Goal: Task Accomplishment & Management: Use online tool/utility

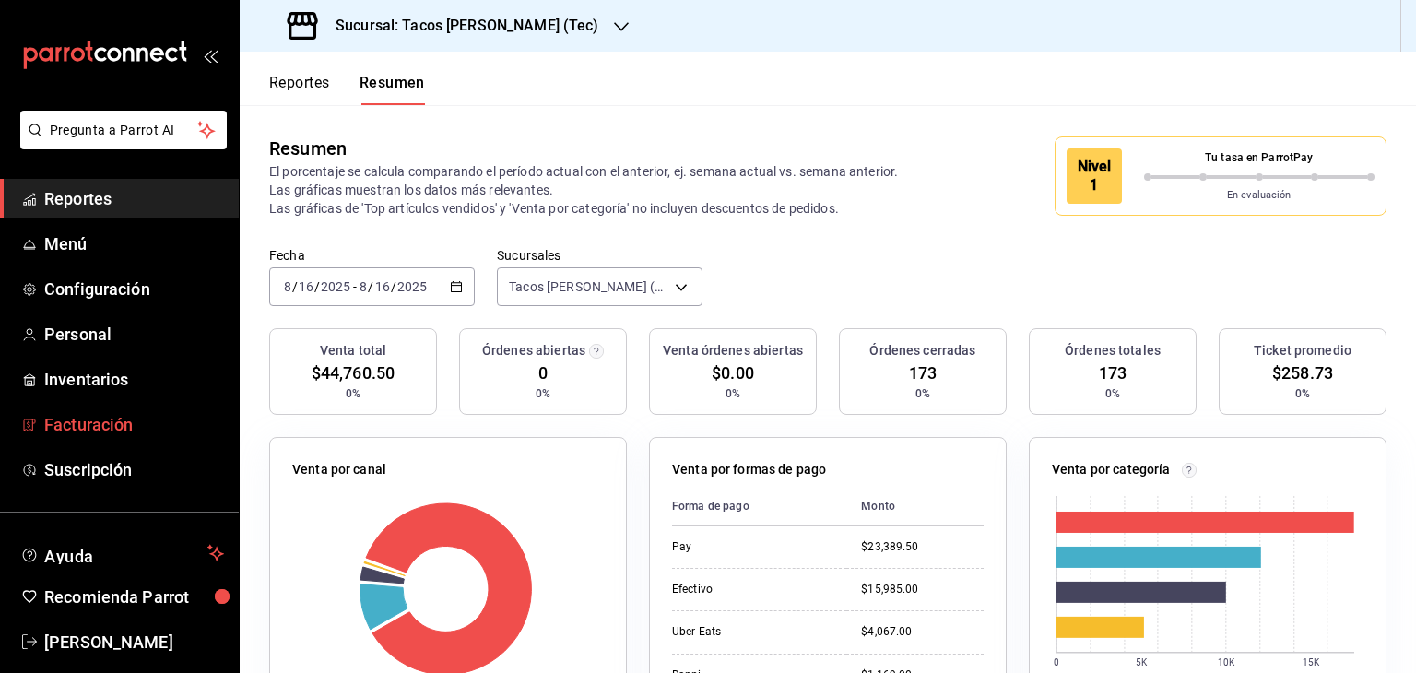
click at [109, 432] on span "Facturación" at bounding box center [134, 424] width 180 height 25
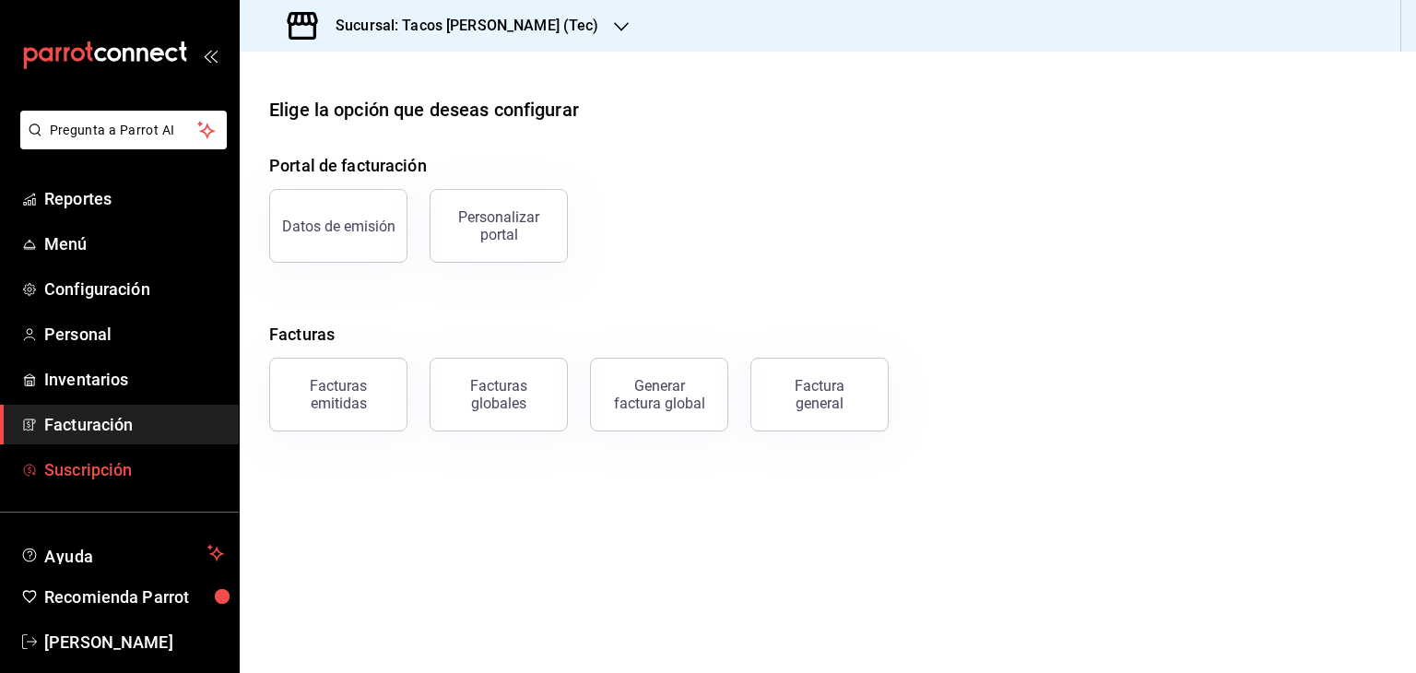
click at [137, 477] on span "Suscripción" at bounding box center [134, 469] width 180 height 25
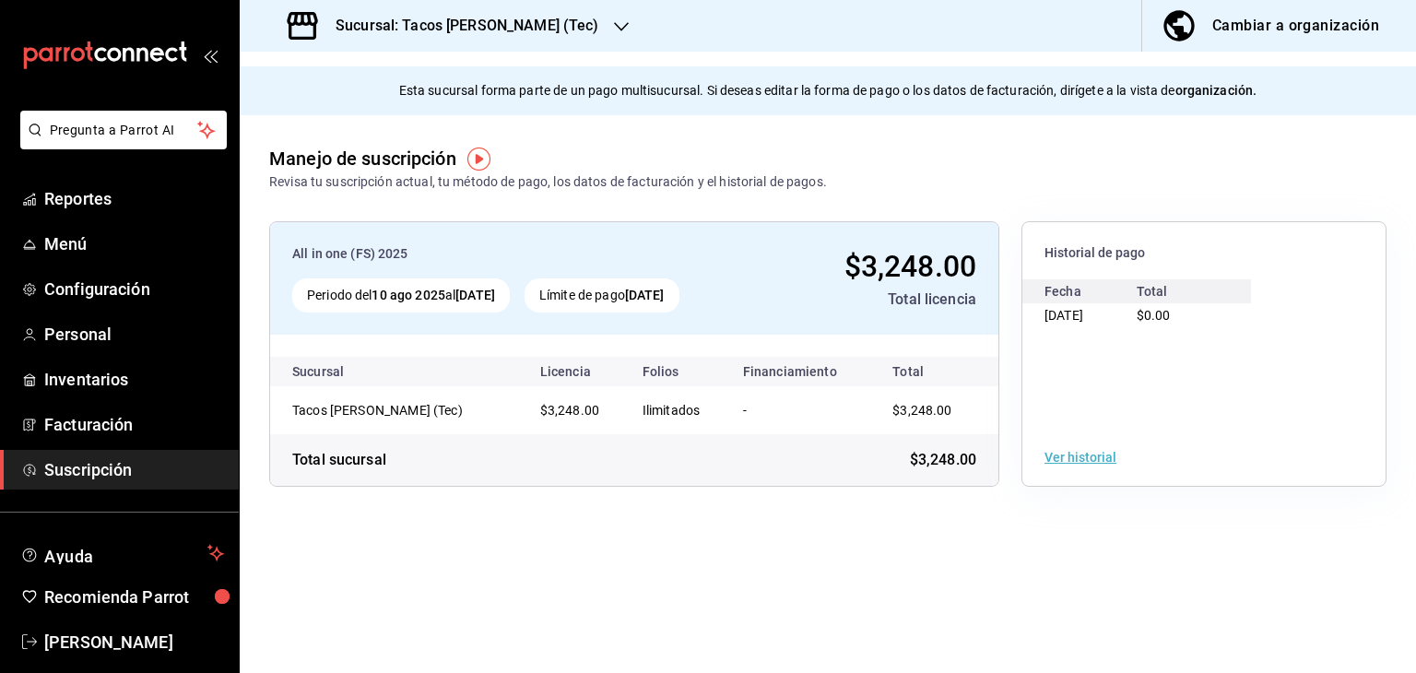
click at [76, 473] on span "Suscripción" at bounding box center [134, 469] width 180 height 25
click at [614, 20] on icon "button" at bounding box center [621, 26] width 15 height 15
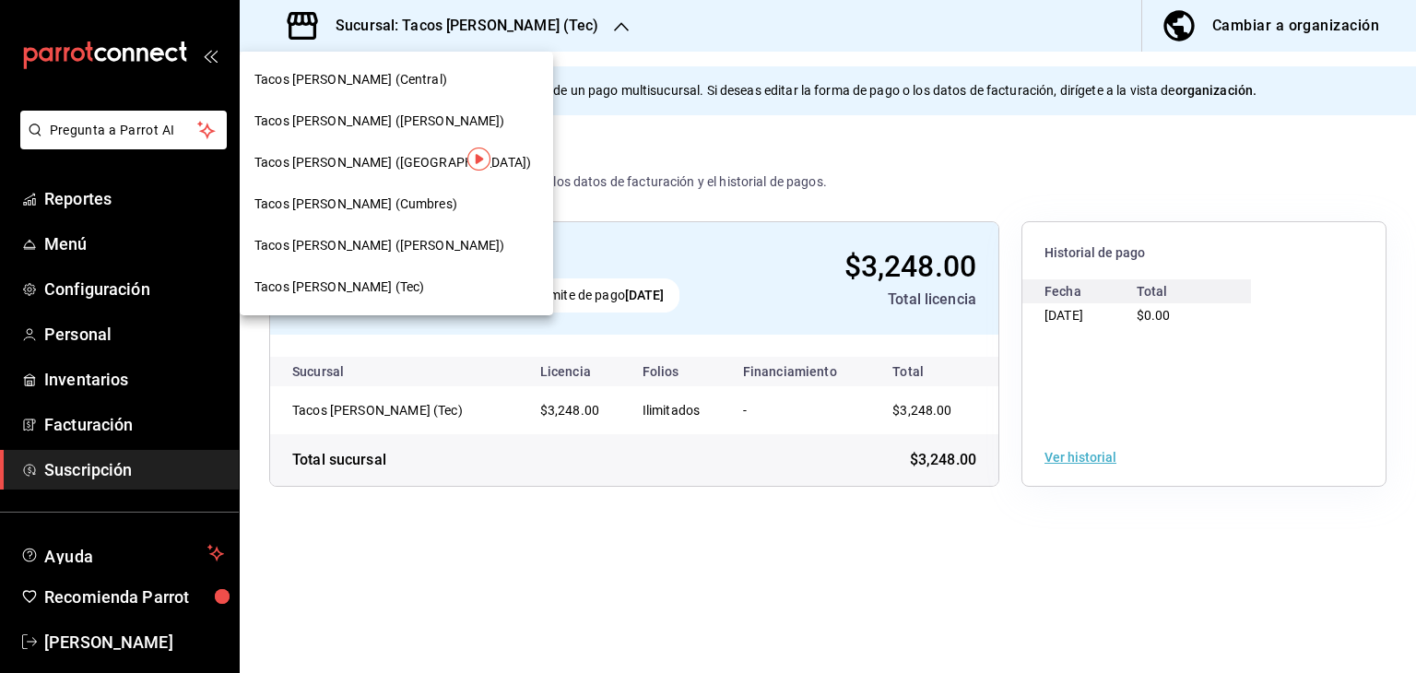
click at [380, 252] on span "Tacos [PERSON_NAME] ([PERSON_NAME])" at bounding box center [379, 245] width 251 height 19
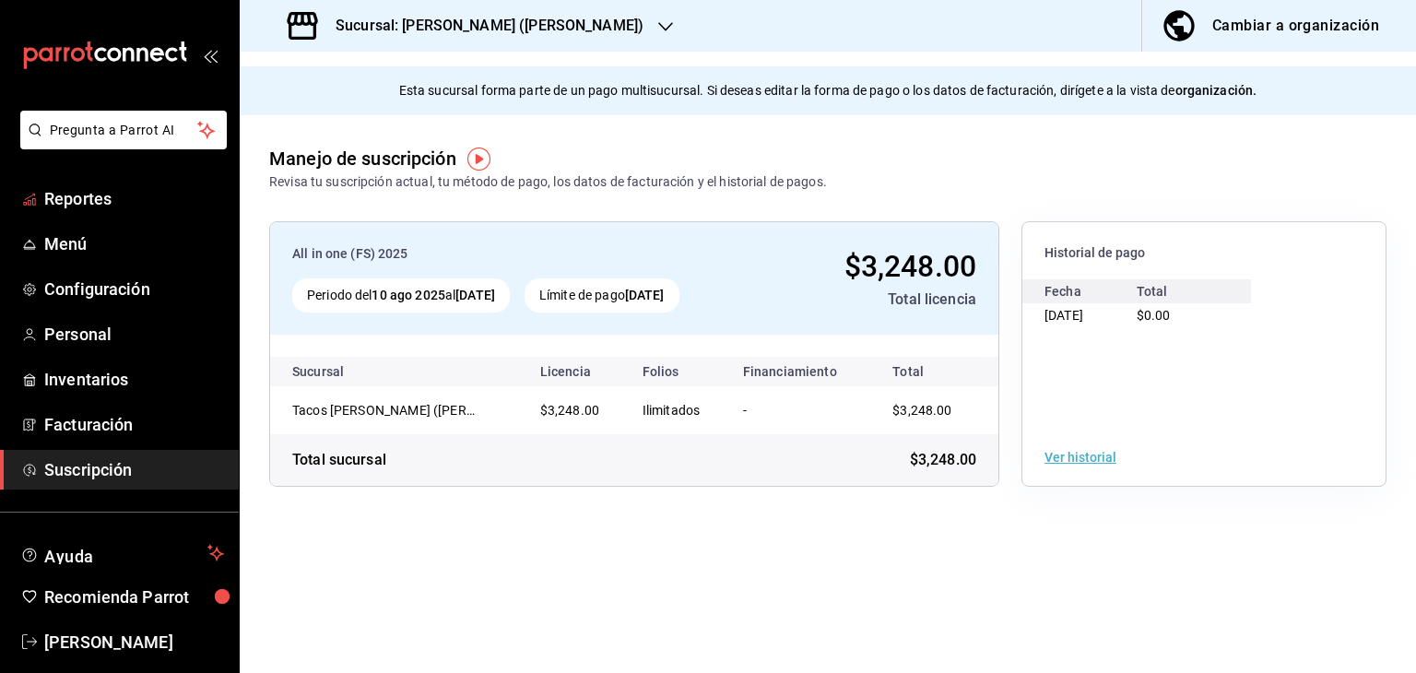
click at [77, 192] on span "Reportes" at bounding box center [134, 198] width 180 height 25
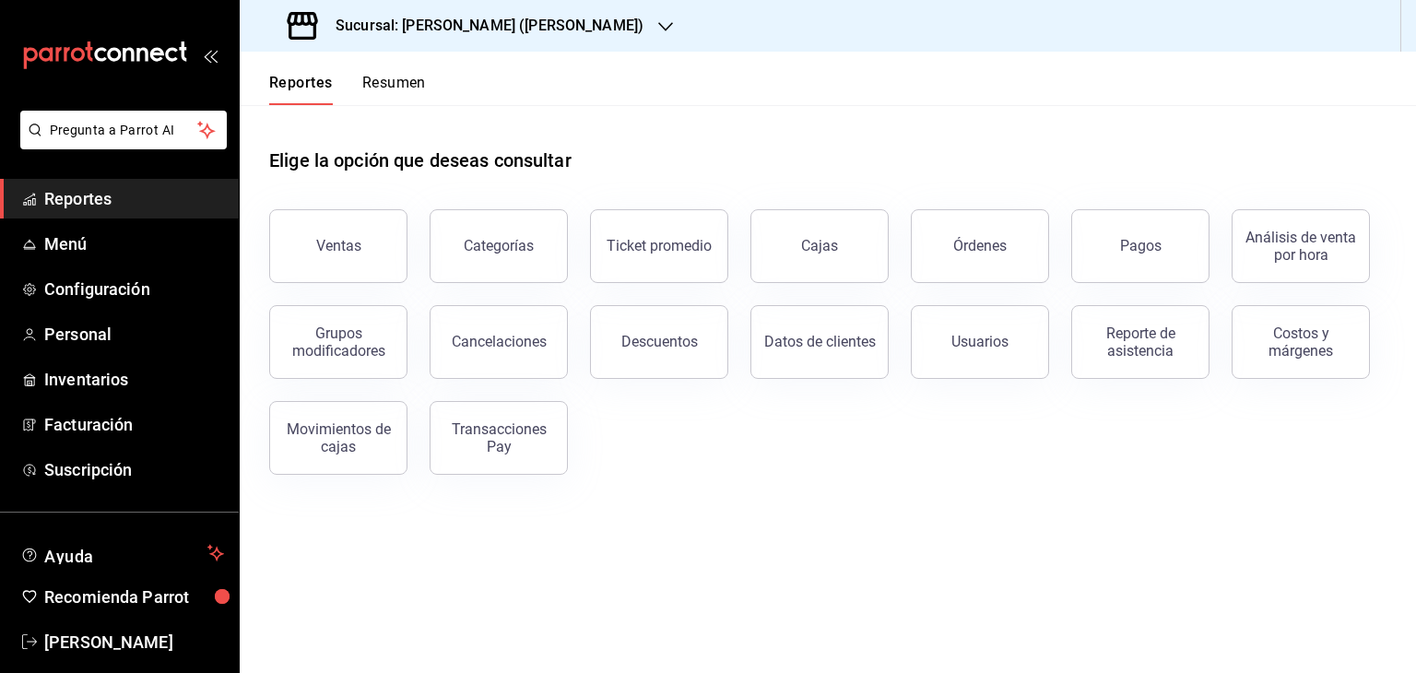
click at [814, 289] on div "Datos de clientes" at bounding box center [808, 331] width 160 height 96
click at [814, 273] on button "Cajas" at bounding box center [820, 246] width 138 height 74
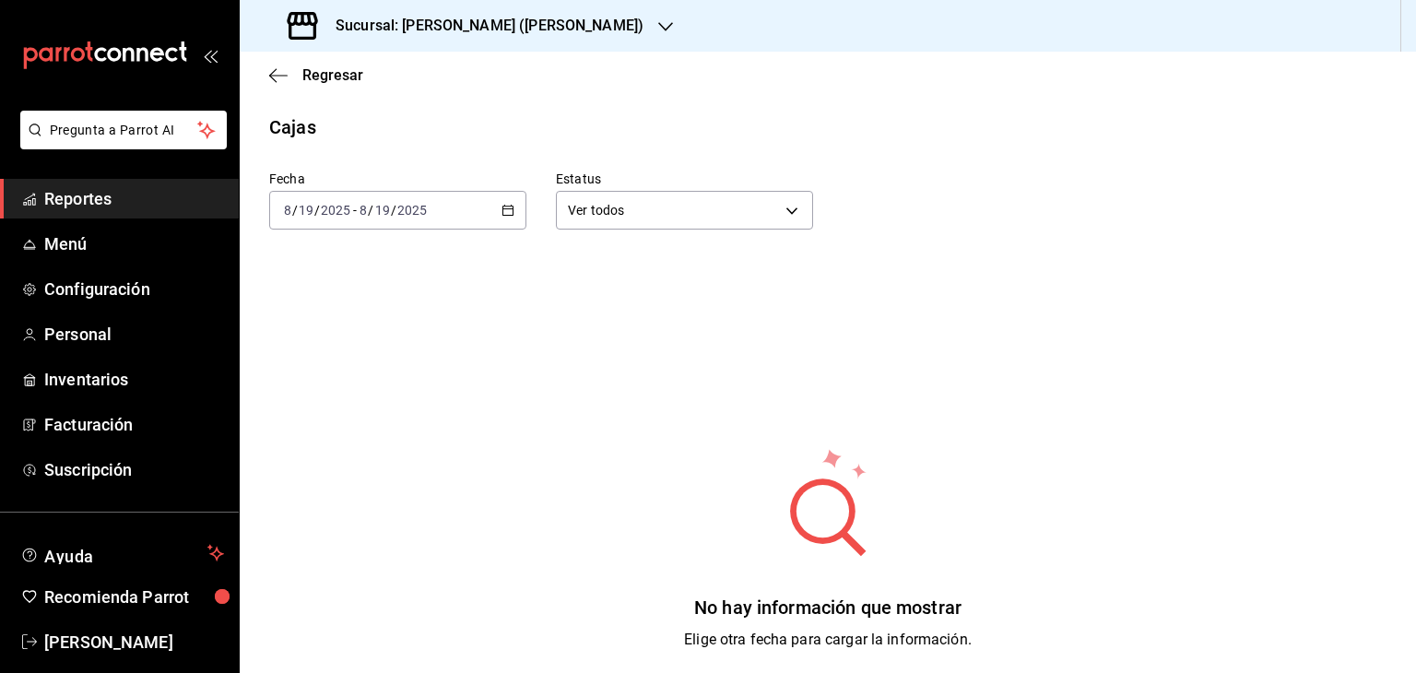
click at [496, 208] on div "[DATE] [DATE] - [DATE] [DATE]" at bounding box center [397, 210] width 257 height 39
click at [353, 263] on span "Hoy" at bounding box center [356, 265] width 143 height 19
click at [104, 194] on span "Reportes" at bounding box center [134, 198] width 180 height 25
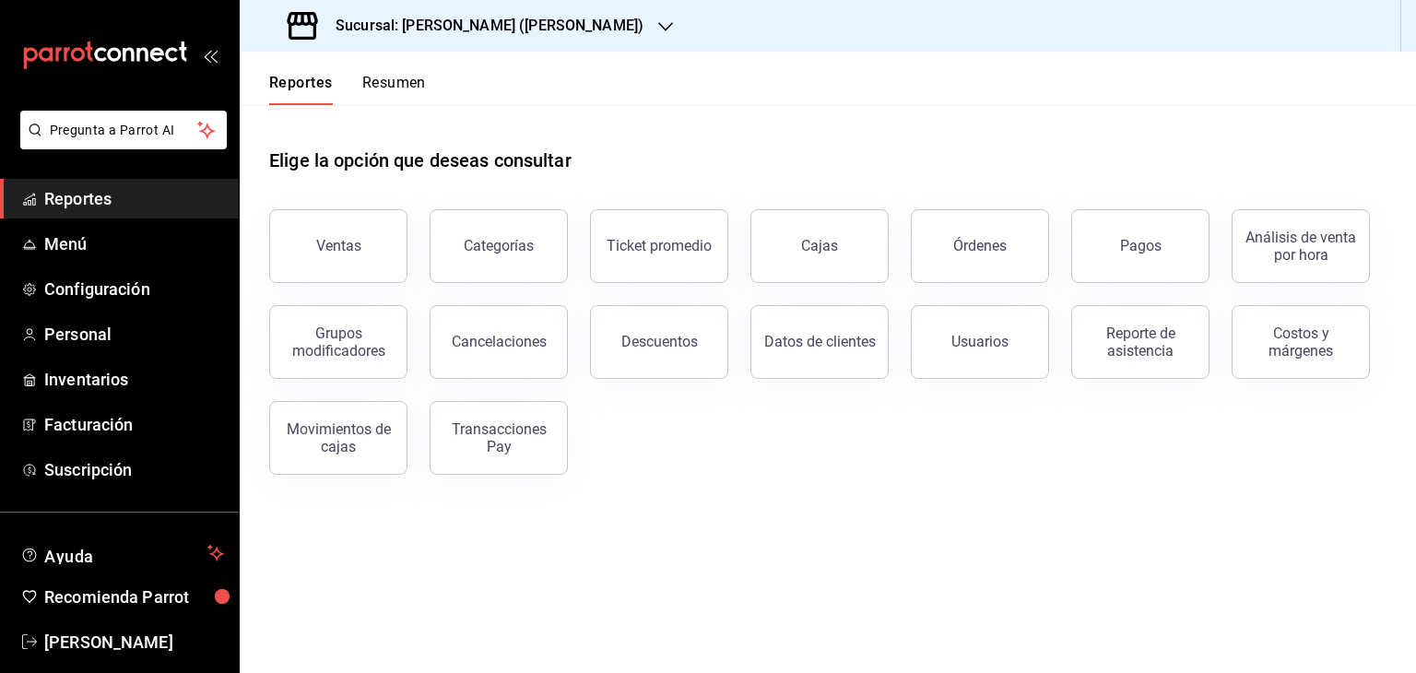
click at [397, 89] on button "Resumen" at bounding box center [394, 89] width 64 height 31
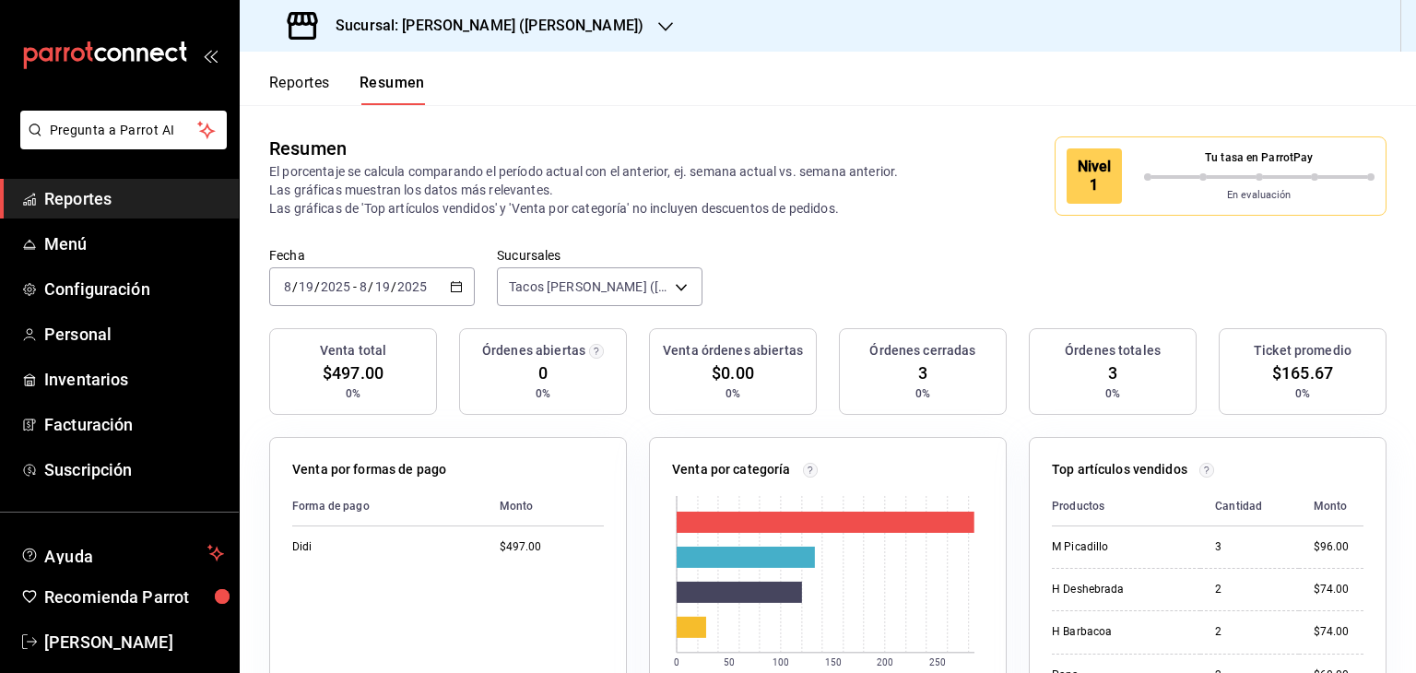
click at [313, 82] on button "Reportes" at bounding box center [299, 89] width 61 height 31
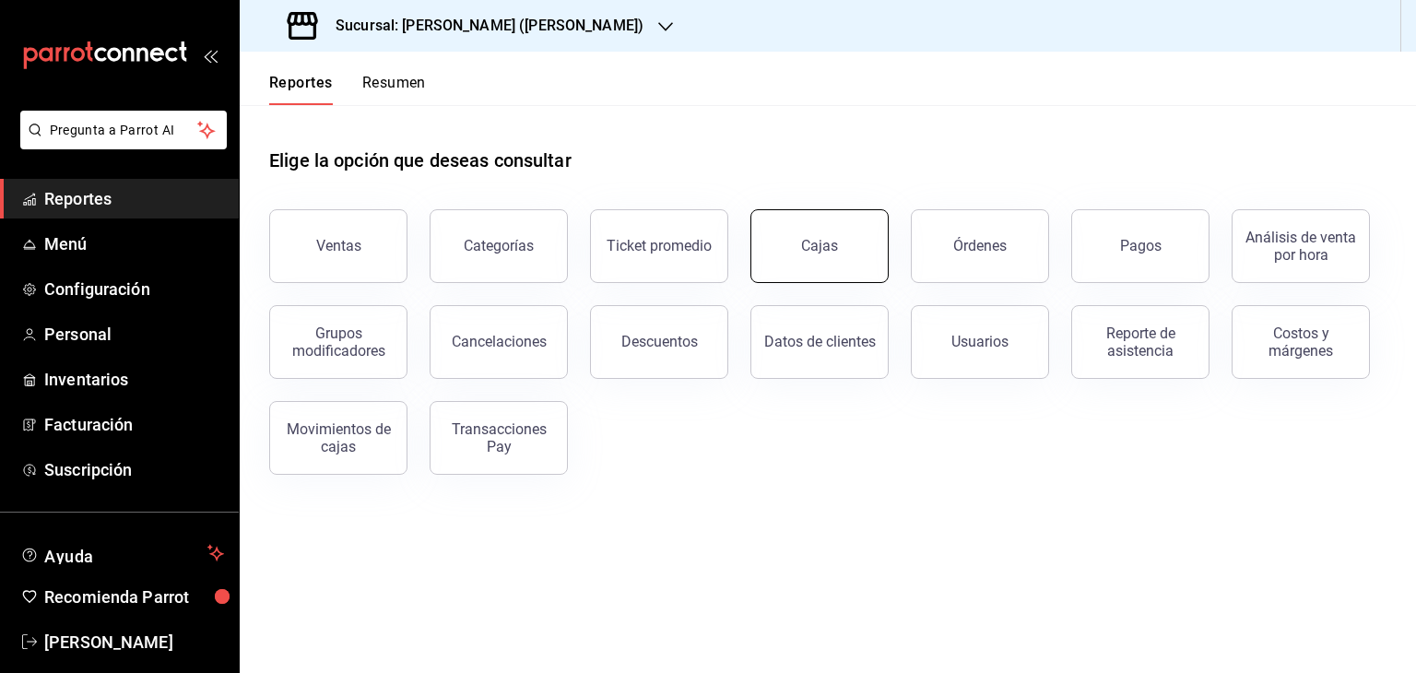
click at [839, 233] on button "Cajas" at bounding box center [820, 246] width 138 height 74
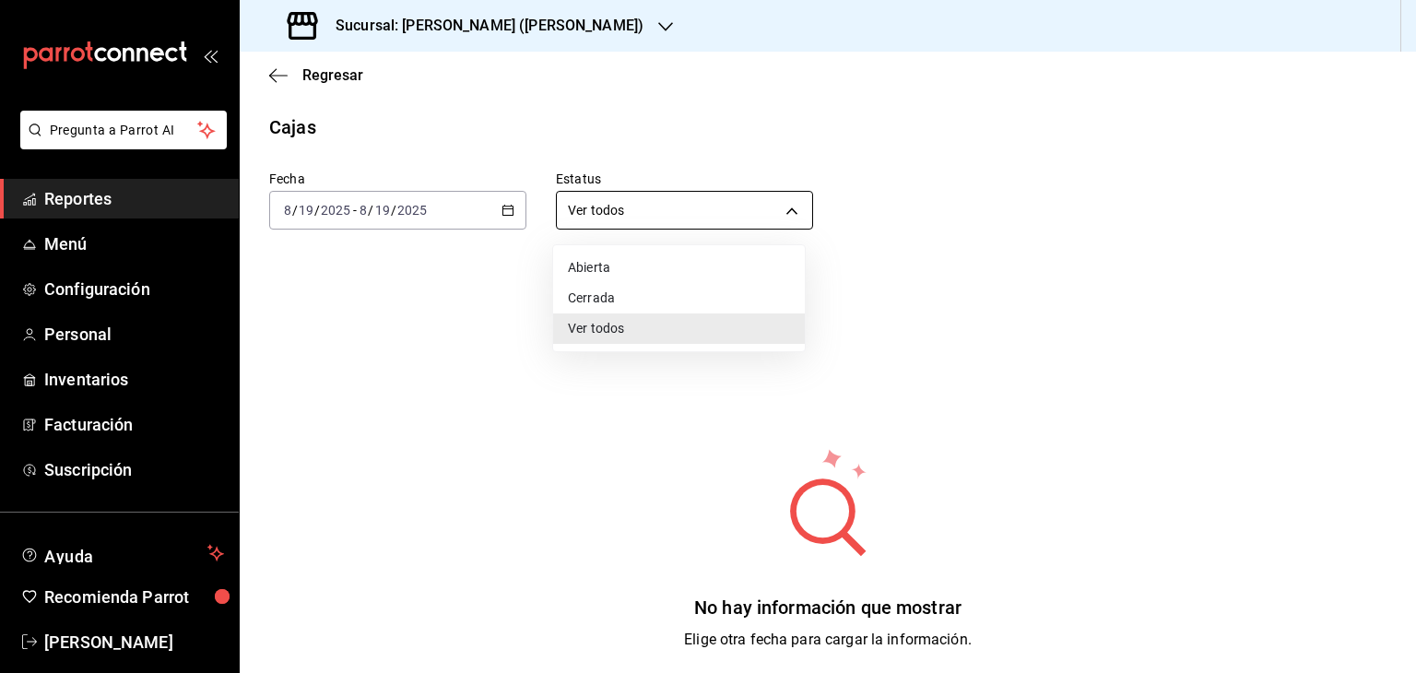
click at [705, 213] on body "Pregunta a Parrot AI Reportes Menú Configuración Personal Inventarios Facturaci…" at bounding box center [708, 336] width 1416 height 673
click at [661, 268] on li "Abierta" at bounding box center [679, 268] width 252 height 30
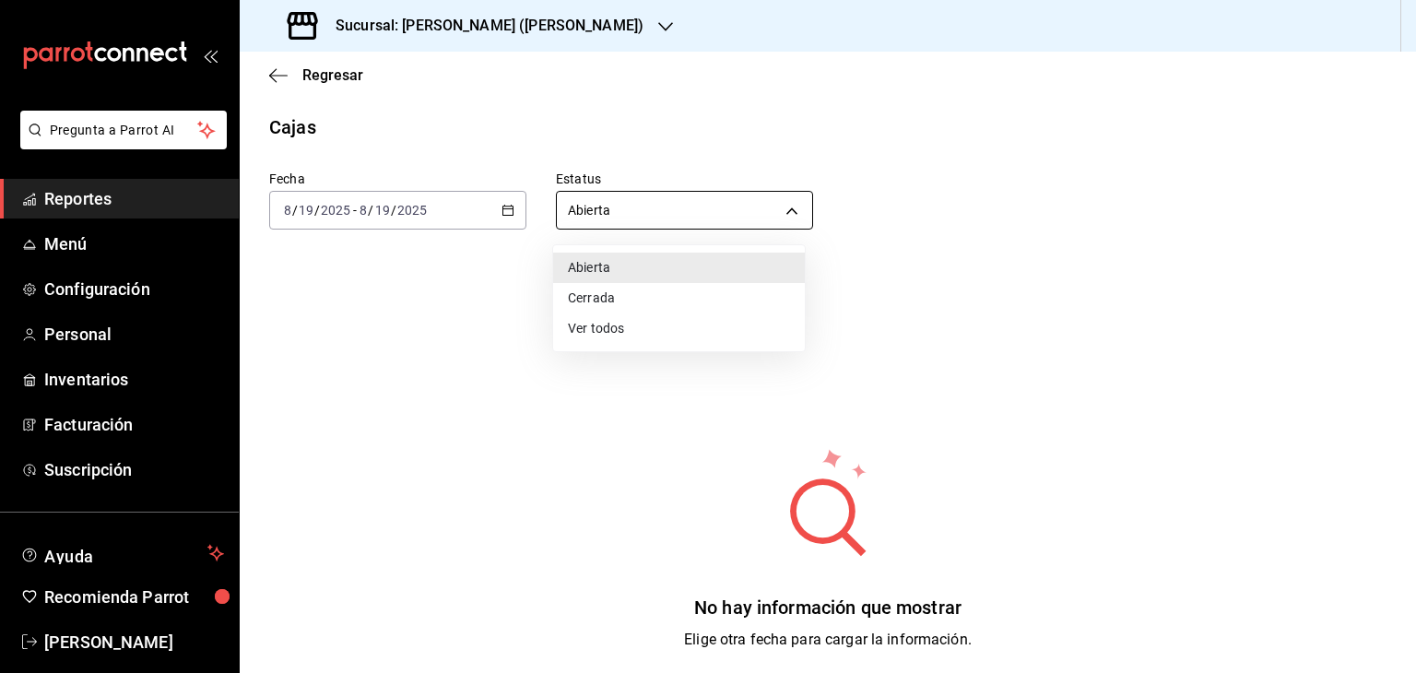
click at [667, 205] on body "Pregunta a Parrot AI Reportes Menú Configuración Personal Inventarios Facturaci…" at bounding box center [708, 336] width 1416 height 673
click at [637, 310] on li "Cerrada" at bounding box center [679, 298] width 252 height 30
click at [644, 224] on body "Pregunta a Parrot AI Reportes Menú Configuración Personal Inventarios Facturaci…" at bounding box center [708, 336] width 1416 height 673
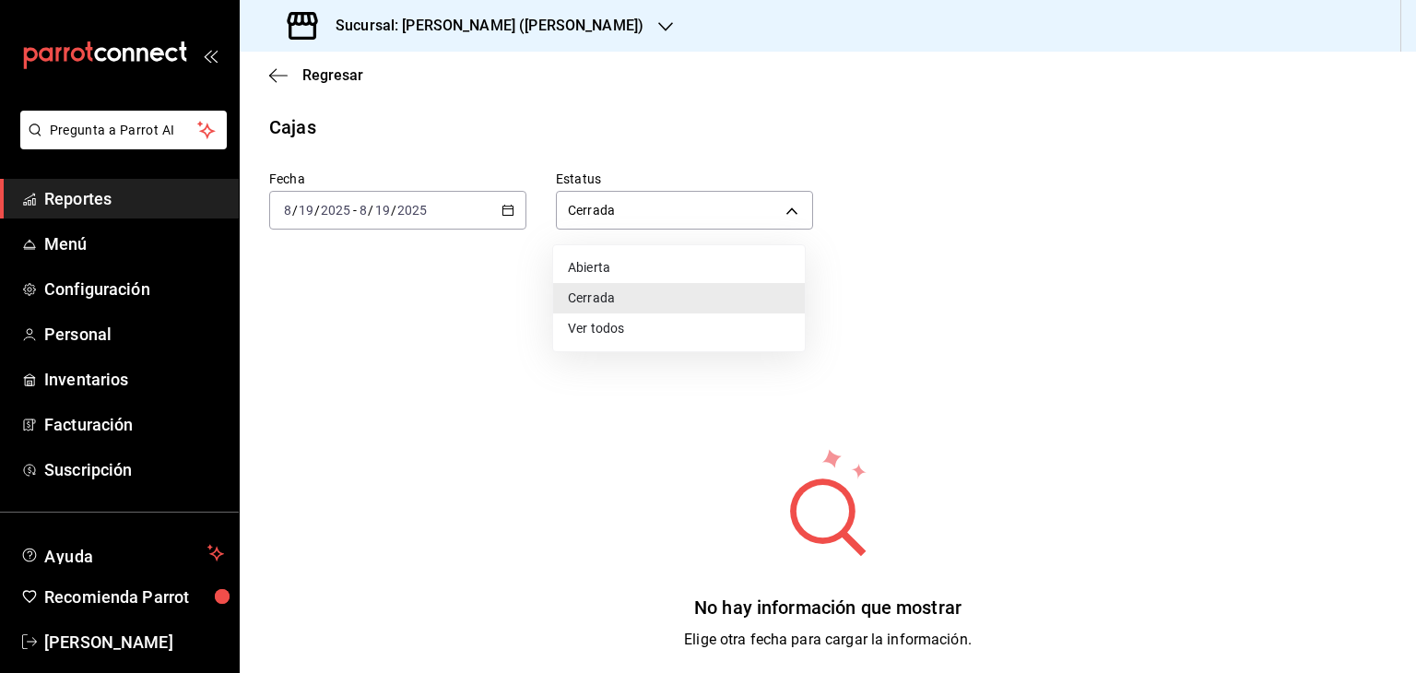
click at [633, 330] on li "Ver todos" at bounding box center [679, 328] width 252 height 30
type input "ALL"
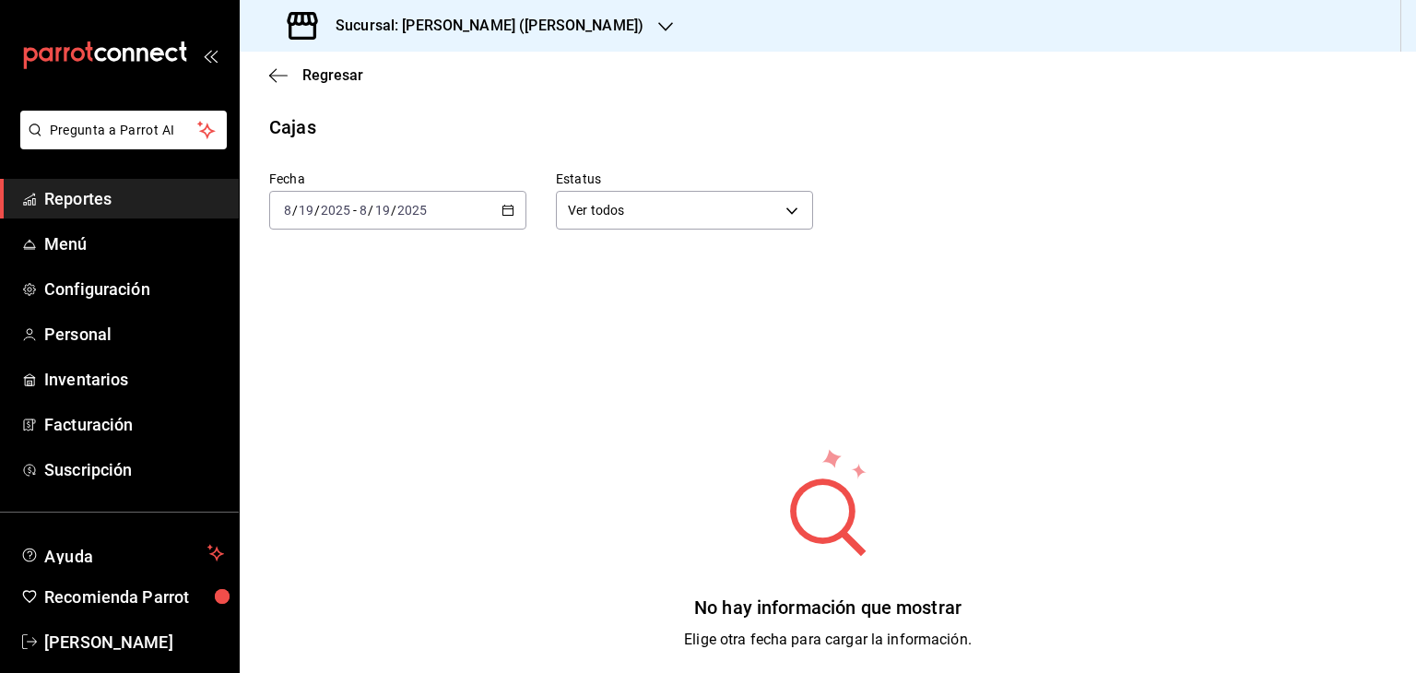
click at [509, 216] on icon "button" at bounding box center [508, 210] width 13 height 13
click at [301, 358] on span "Semana actual" at bounding box center [356, 348] width 143 height 19
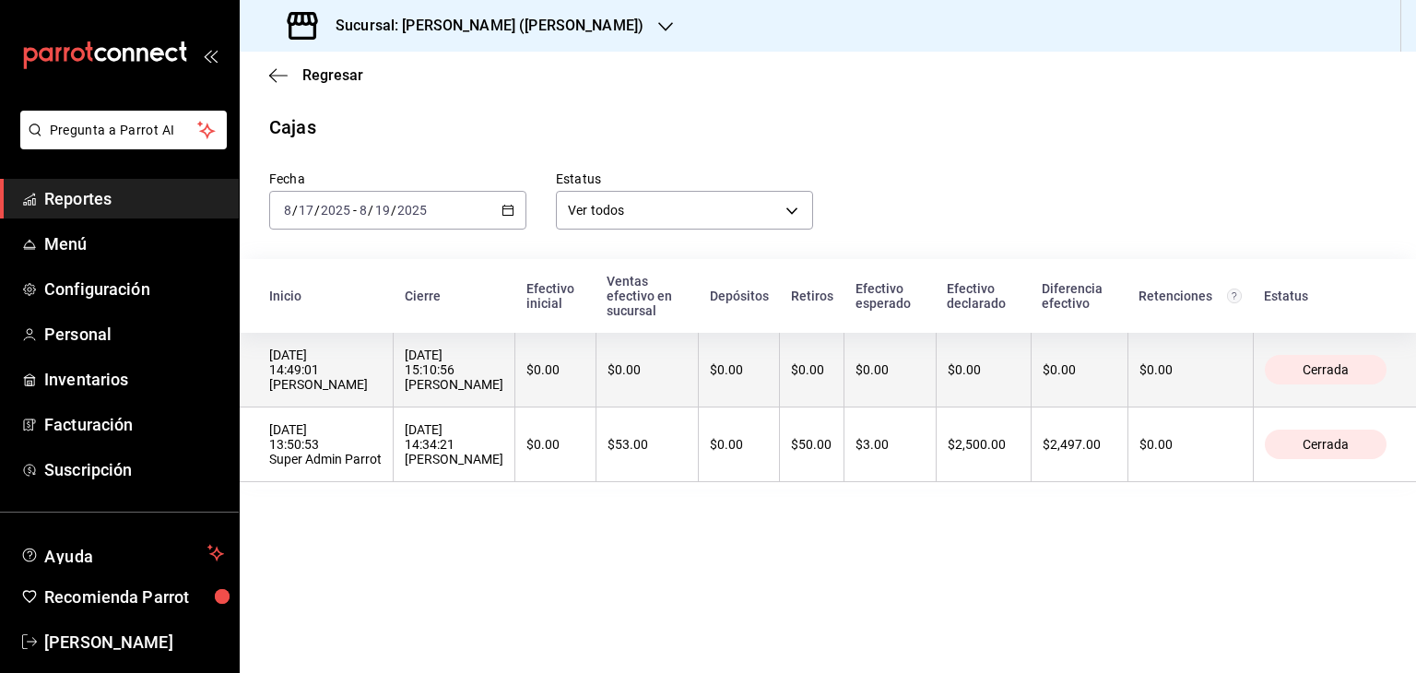
click at [503, 392] on div "[DATE] 15:10:56 [PERSON_NAME]" at bounding box center [454, 370] width 99 height 44
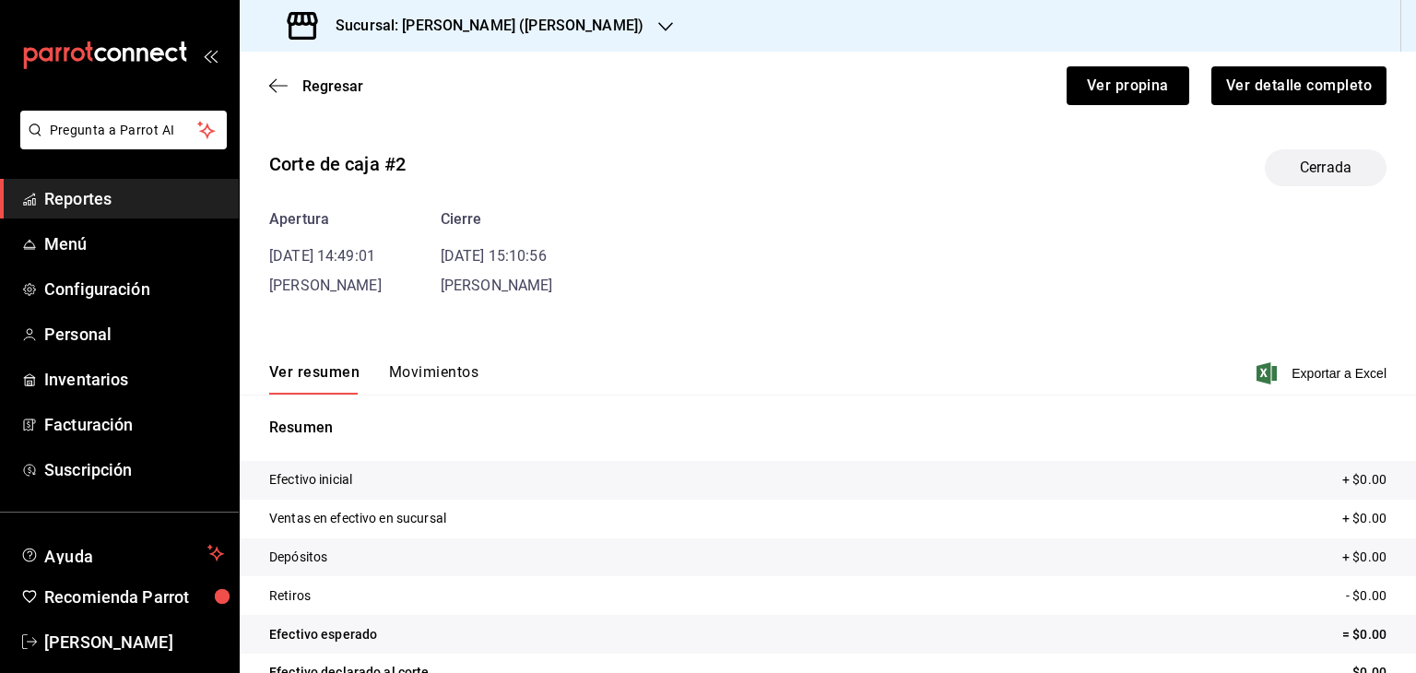
click at [455, 375] on button "Movimientos" at bounding box center [433, 378] width 89 height 31
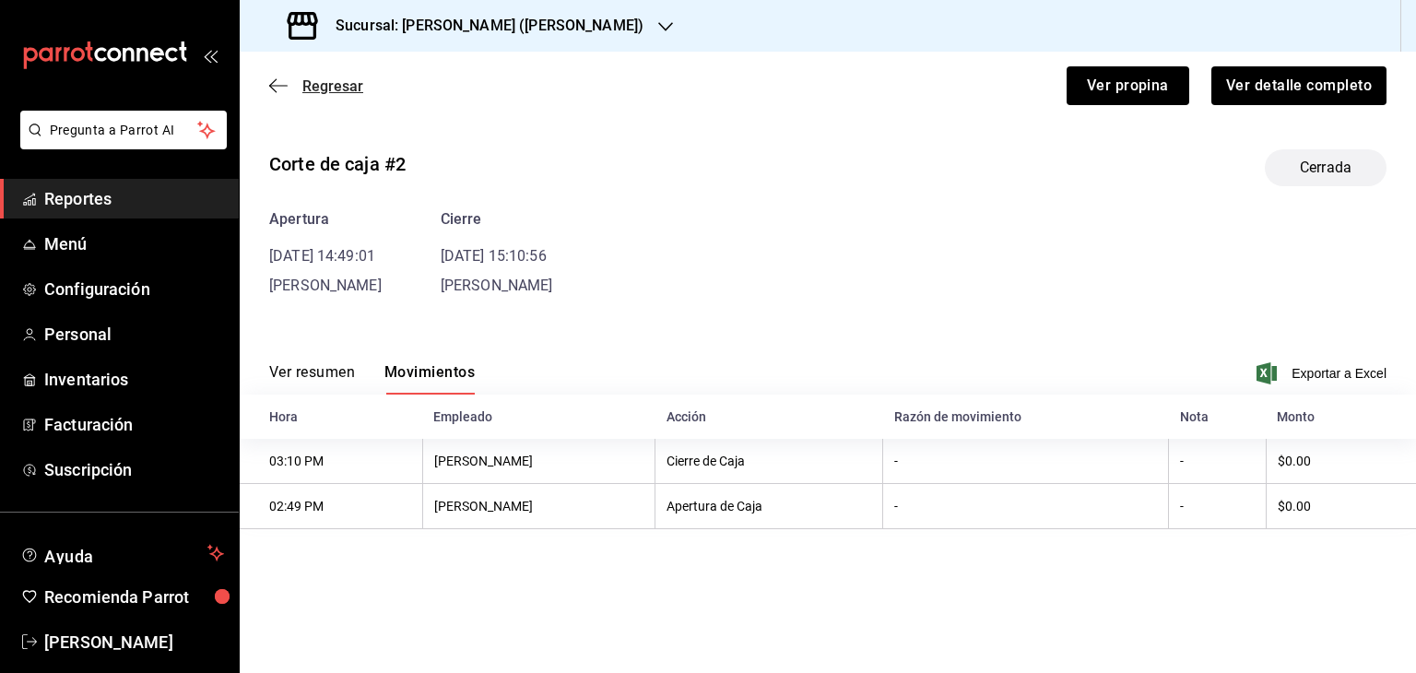
click at [276, 88] on icon "button" at bounding box center [278, 85] width 18 height 17
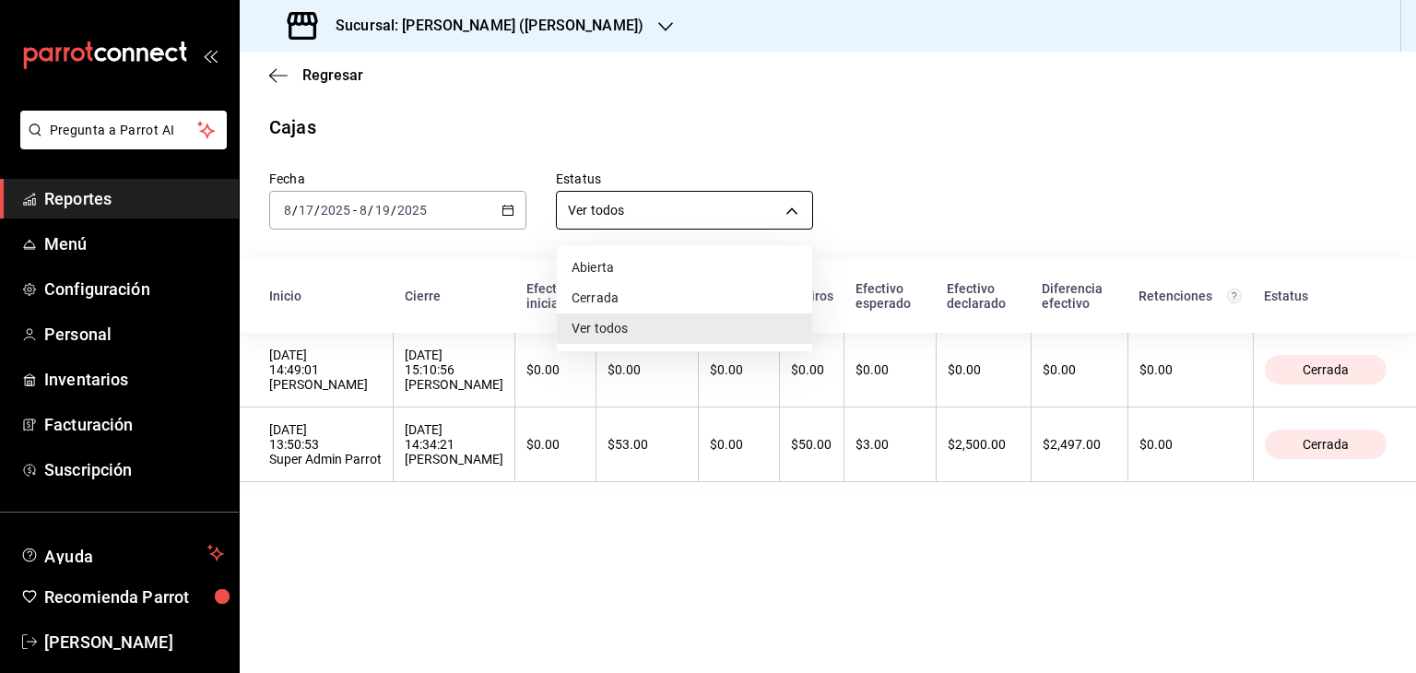
click at [606, 209] on body "Pregunta a Parrot AI Reportes Menú Configuración Personal Inventarios Facturaci…" at bounding box center [708, 336] width 1416 height 673
click at [645, 340] on li "Ver todos" at bounding box center [684, 328] width 255 height 30
